Goal: Communication & Community: Answer question/provide support

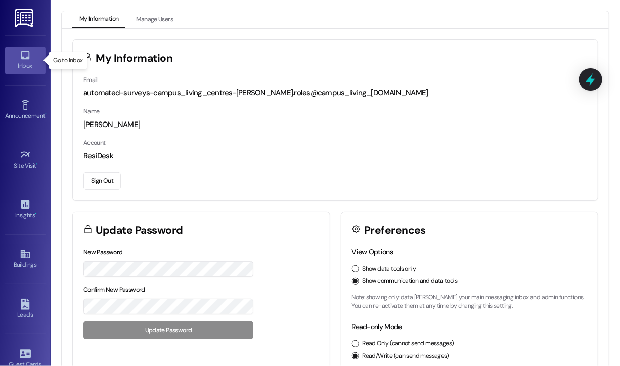
click at [22, 58] on icon at bounding box center [25, 55] width 11 height 11
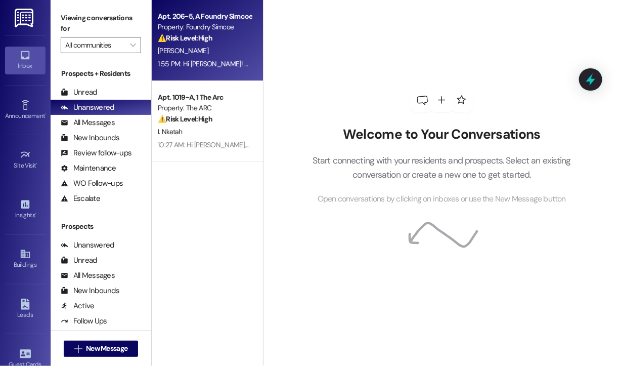
click at [220, 50] on div "[PERSON_NAME]" at bounding box center [205, 50] width 96 height 13
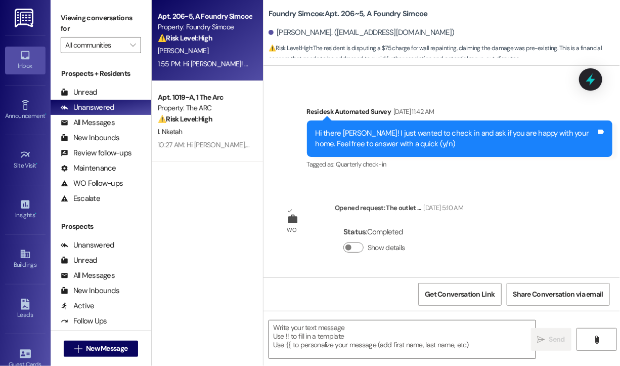
type textarea "Fetching suggested responses. Please feel free to read through the conversation…"
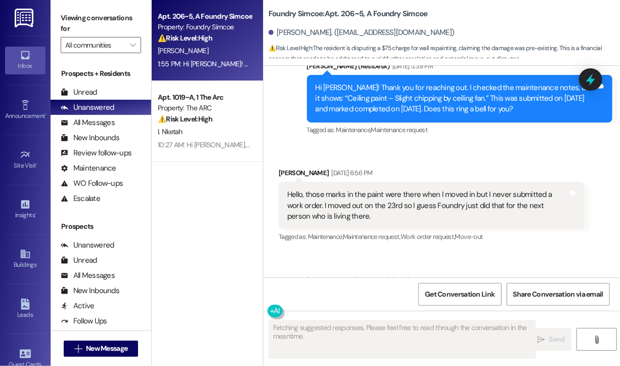
scroll to position [3576, 0]
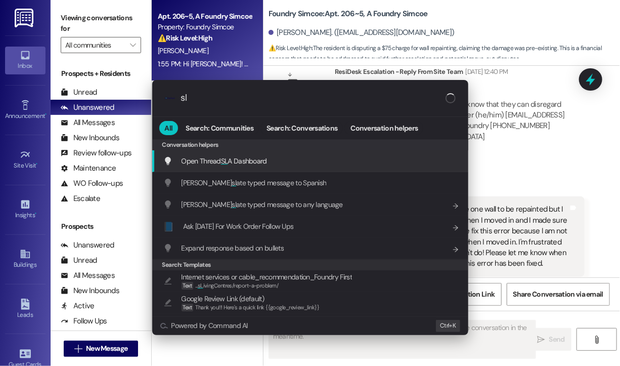
type input "sla"
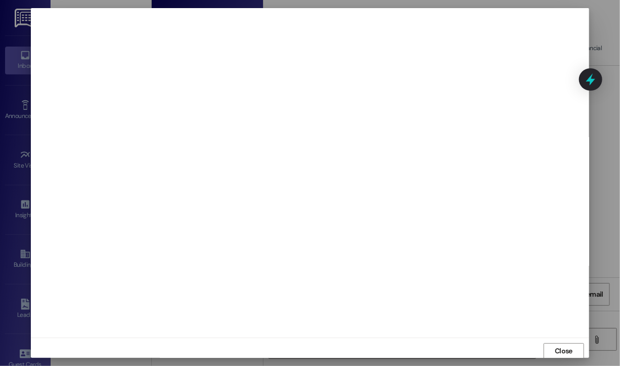
scroll to position [1, 0]
type textarea "Hi {{first_name}}, I understand your frustration with the $75 charge. I've alre…"
click at [562, 346] on span "Close" at bounding box center [564, 349] width 18 height 11
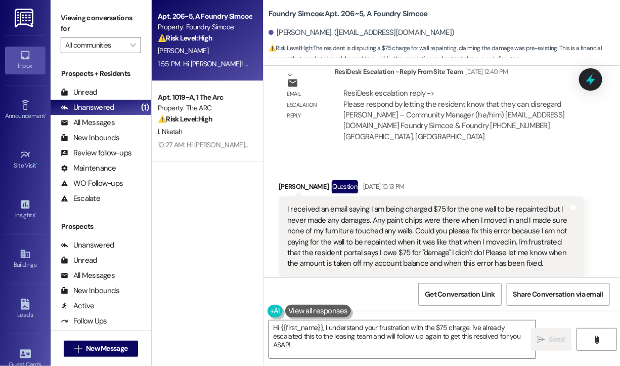
click at [193, 206] on div "Apt. 206~5, A Foundry Simcoe Property: Foundry Simcoe ⚠️ Risk Level: High The r…" at bounding box center [207, 147] width 111 height 294
click at [207, 288] on div "Apt. 206~5, A Foundry Simcoe Property: Foundry Simcoe ⚠️ Risk Level: High The r…" at bounding box center [207, 147] width 111 height 294
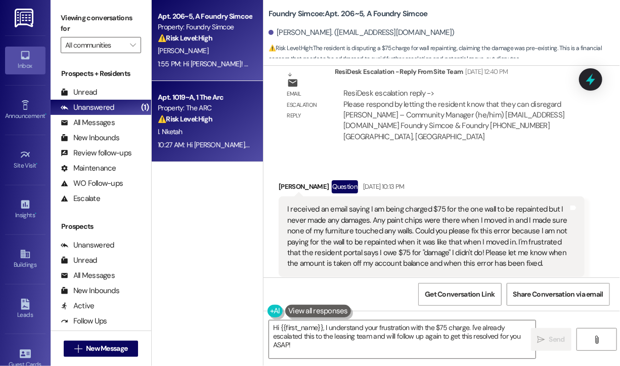
click at [184, 124] on div "⚠️ Risk Level: High The resident is requesting to cancel their lease due to rel…" at bounding box center [205, 119] width 94 height 11
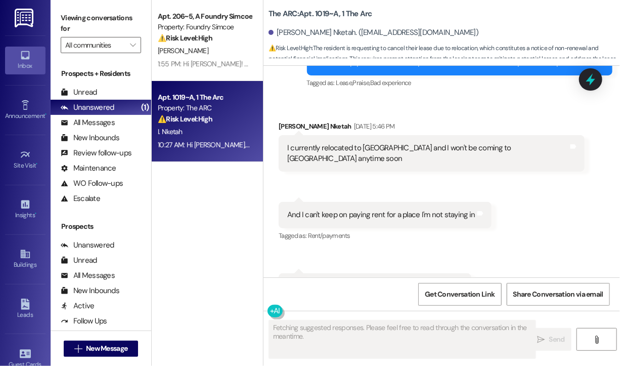
scroll to position [3094, 0]
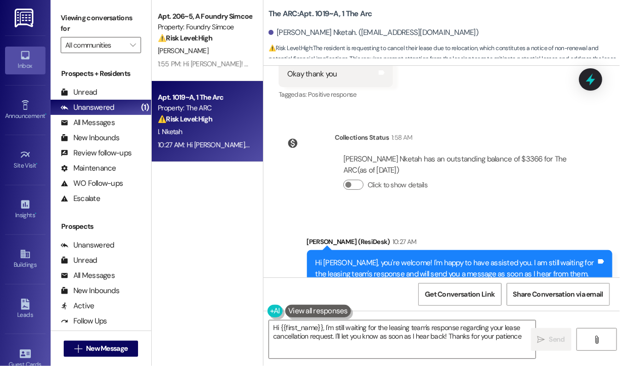
type textarea "Hi {{first_name}}, I'm still waiting for the leasing team's response regarding …"
